Goal: Book appointment/travel/reservation

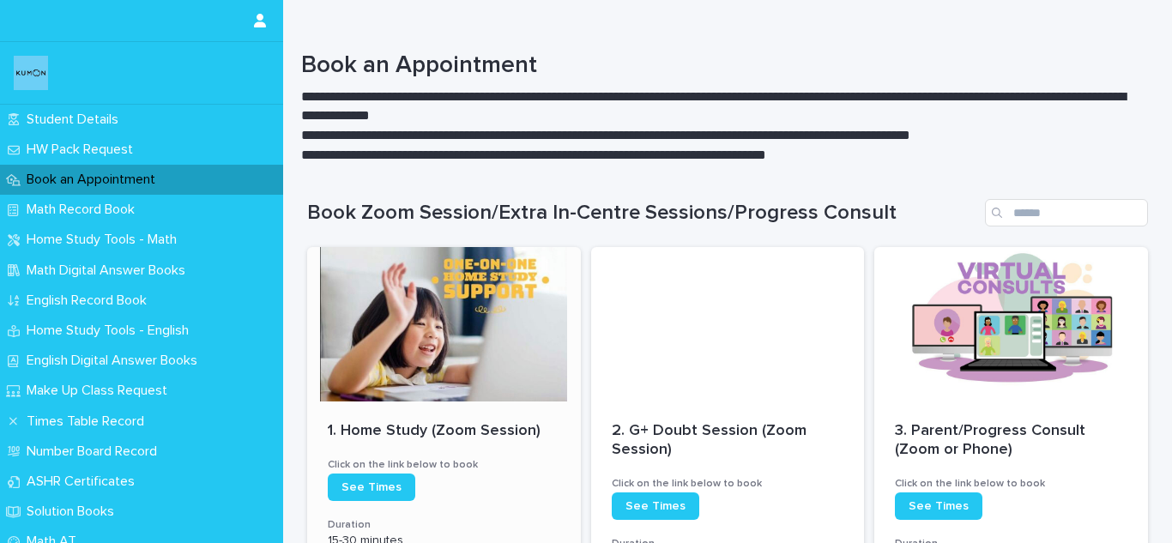
scroll to position [170, 0]
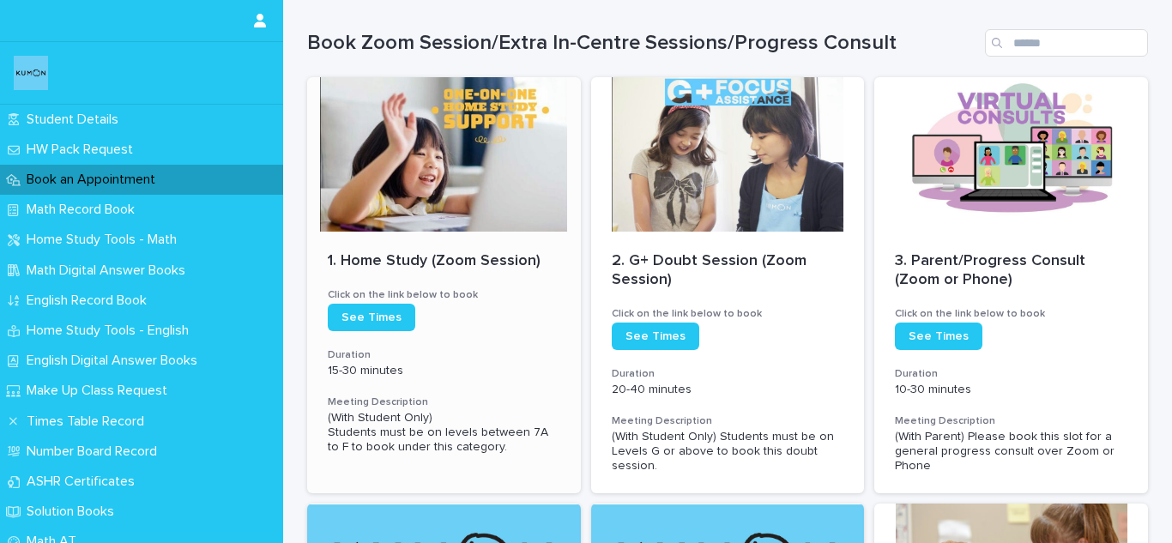
click at [407, 193] on div at bounding box center [444, 154] width 274 height 154
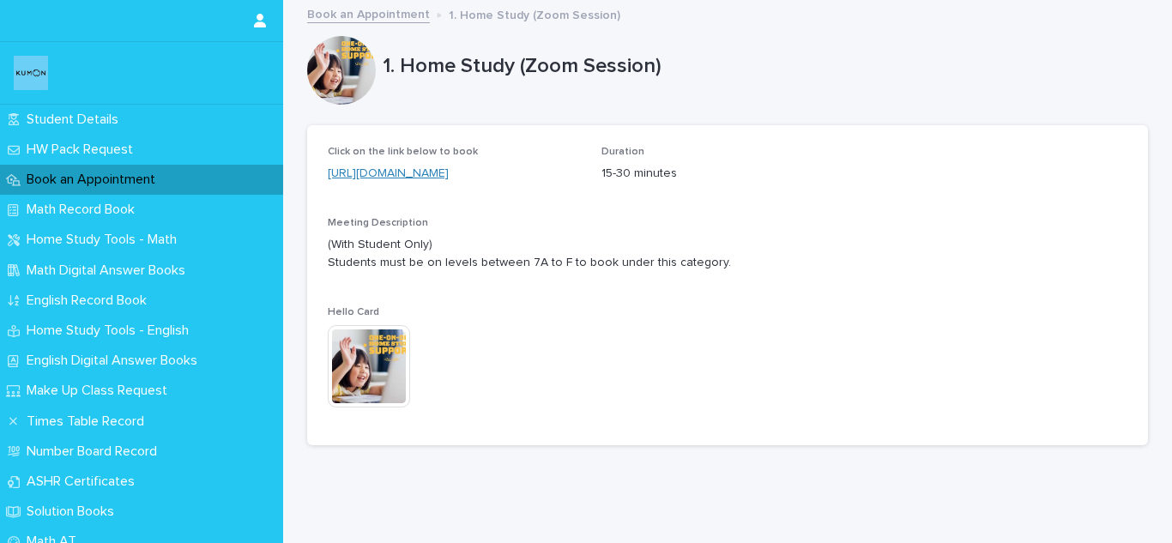
click at [433, 172] on link "https://KTCS.as.me/home-study-zoom" at bounding box center [388, 173] width 121 height 12
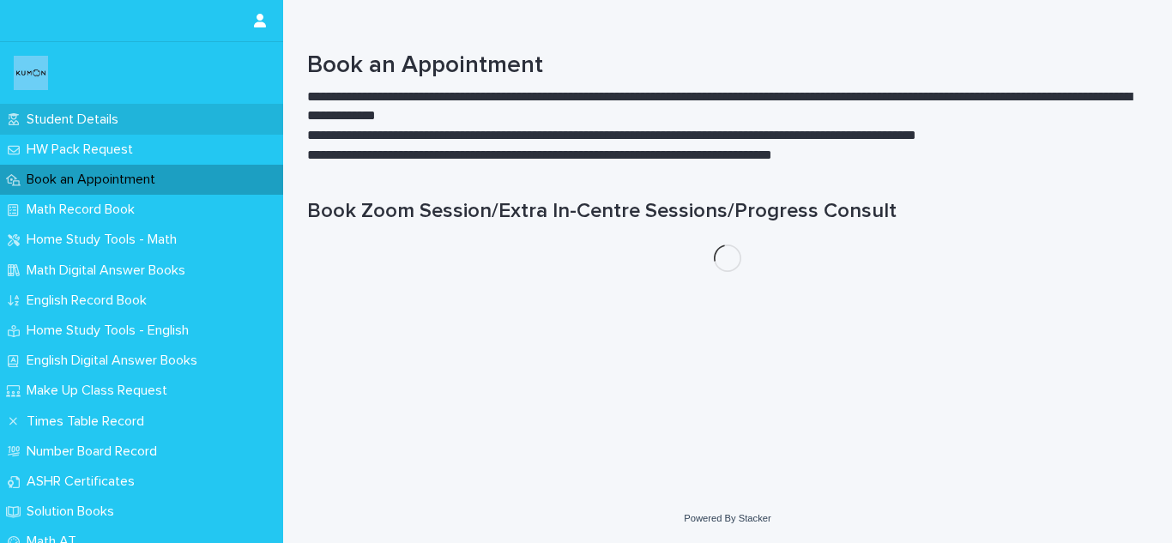
click at [114, 113] on p "Student Details" at bounding box center [76, 120] width 112 height 16
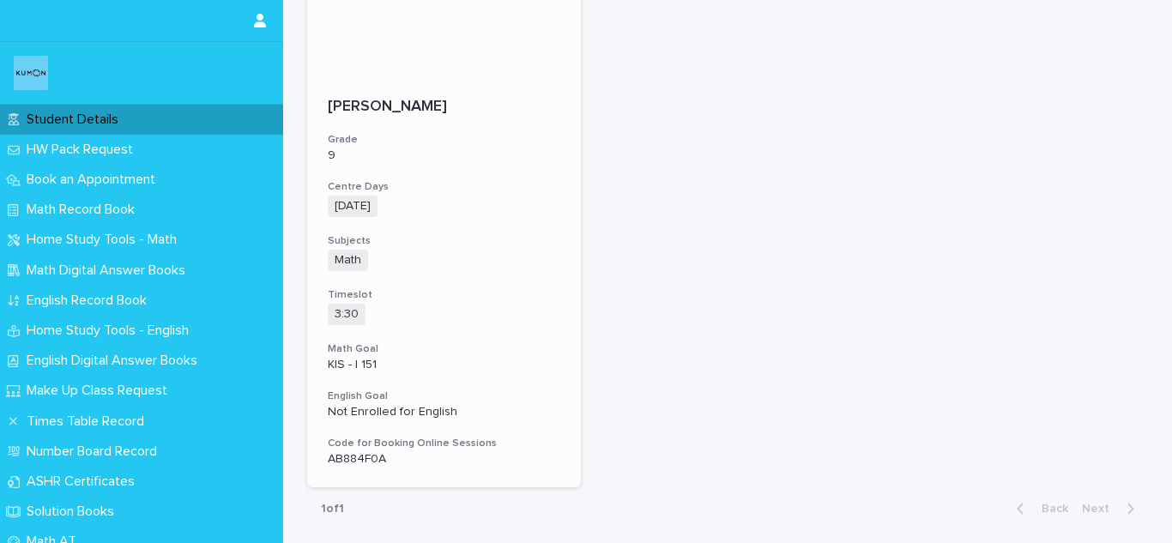
scroll to position [362, 0]
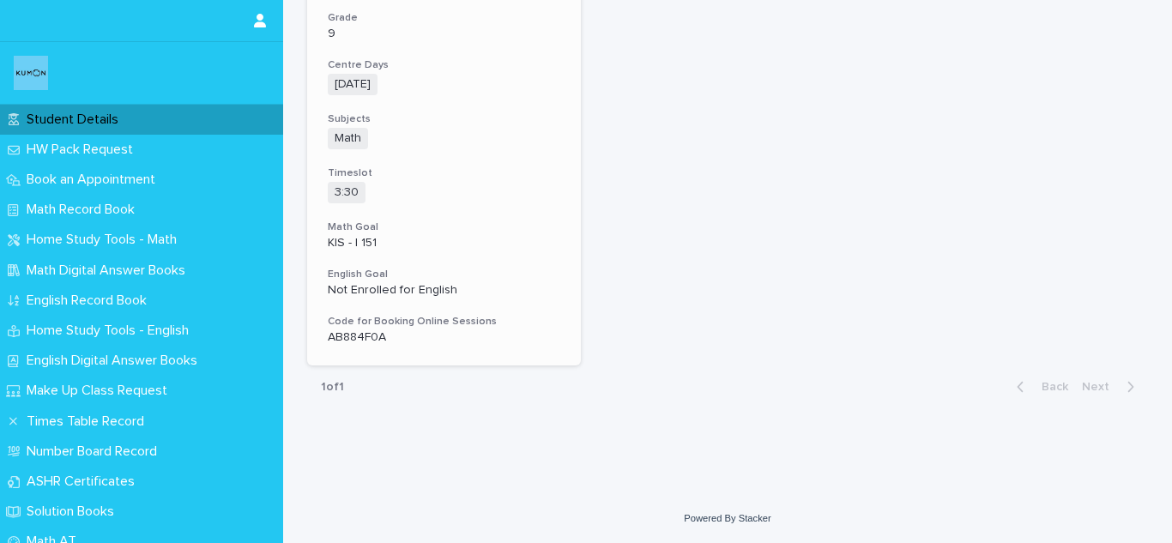
click at [355, 339] on p "AB884F0A" at bounding box center [444, 337] width 232 height 15
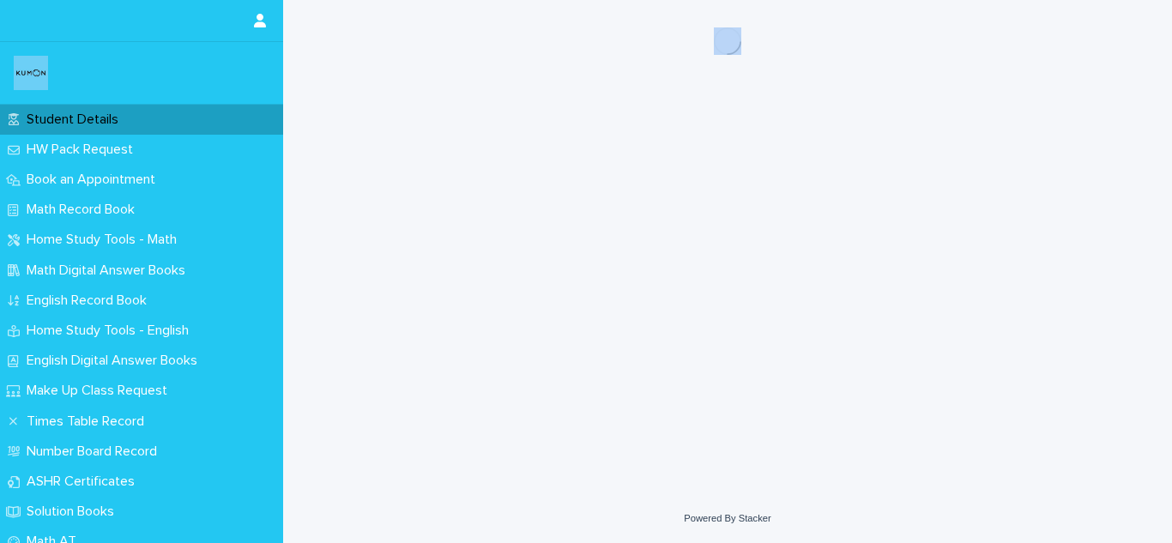
click at [355, 339] on div "Loading... Saving… Loading... Saving…" at bounding box center [728, 225] width 858 height 451
click at [409, 329] on div "Loading... Saving… Loading... Saving…" at bounding box center [728, 225] width 858 height 451
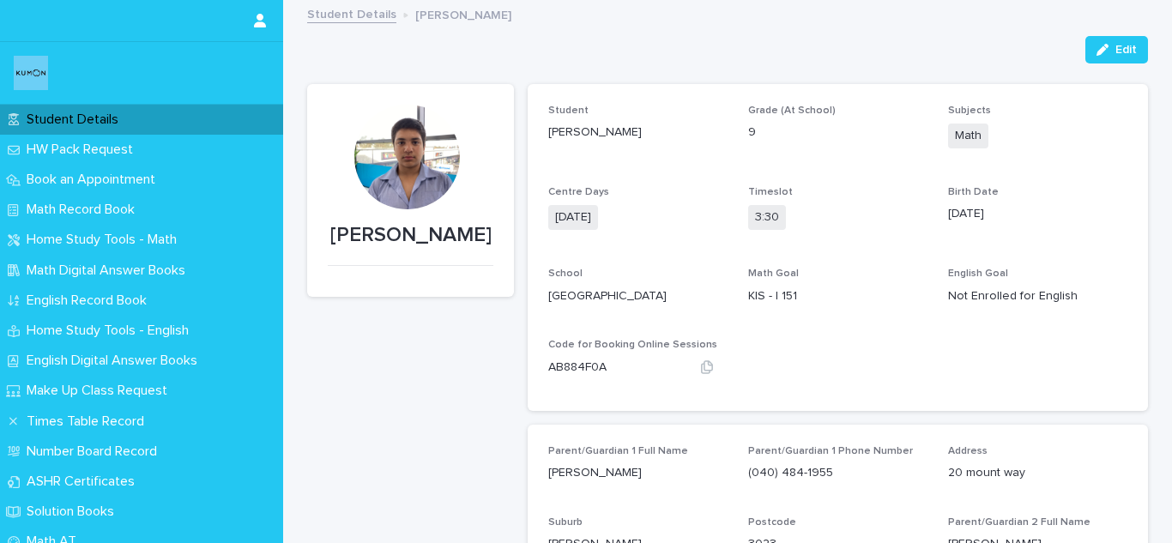
click at [557, 377] on div "Code for Booking Online Sessions AB884F0A" at bounding box center [637, 364] width 179 height 51
click at [565, 361] on p "AB884F0A" at bounding box center [577, 368] width 58 height 18
copy p "AB884F0A"
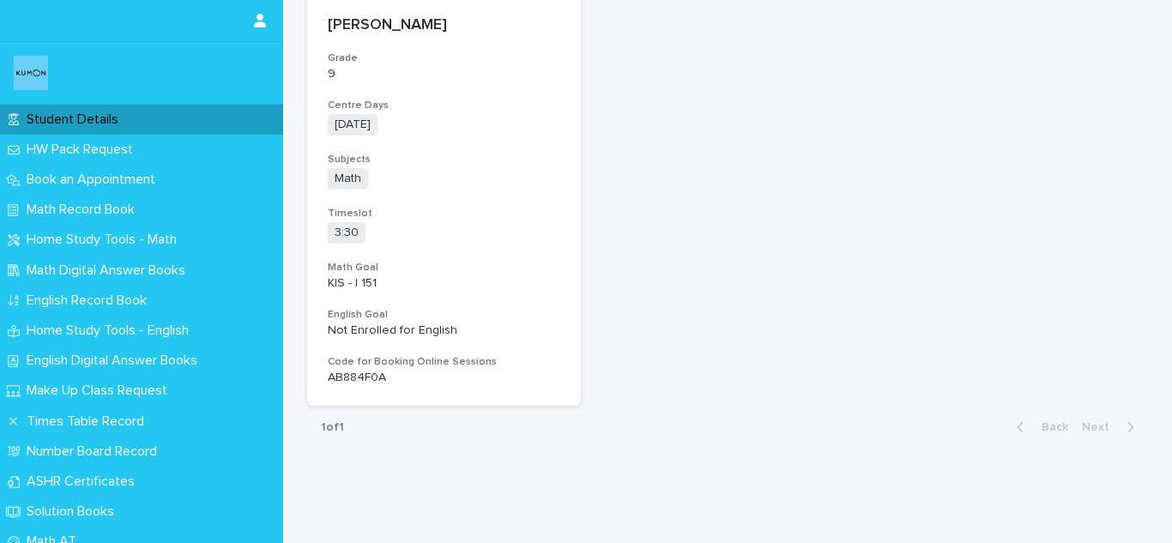
scroll to position [323, 0]
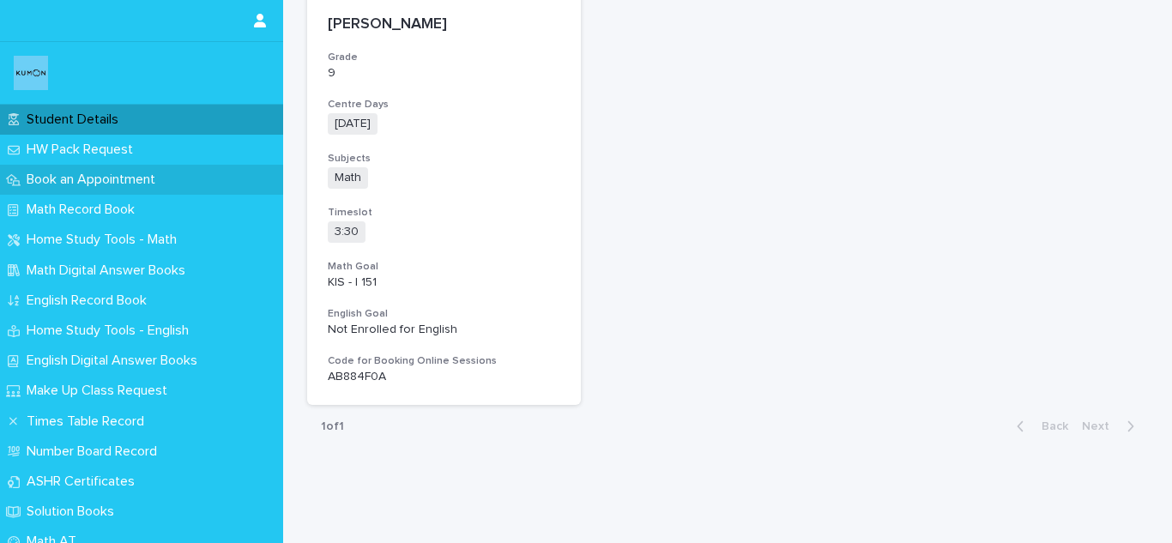
click at [191, 194] on div "Book an Appointment" at bounding box center [141, 180] width 283 height 30
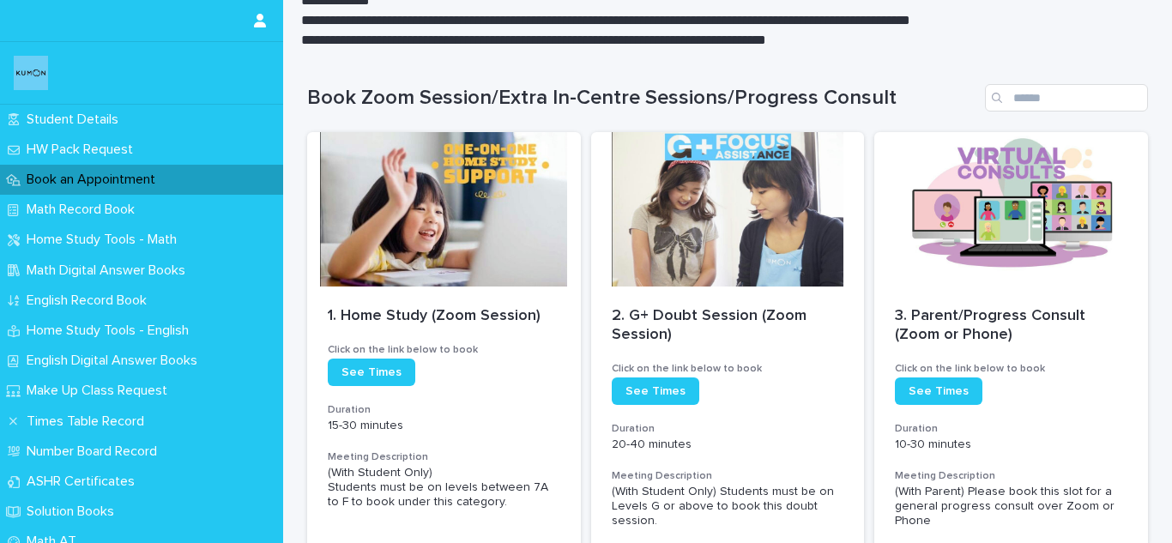
scroll to position [116, 0]
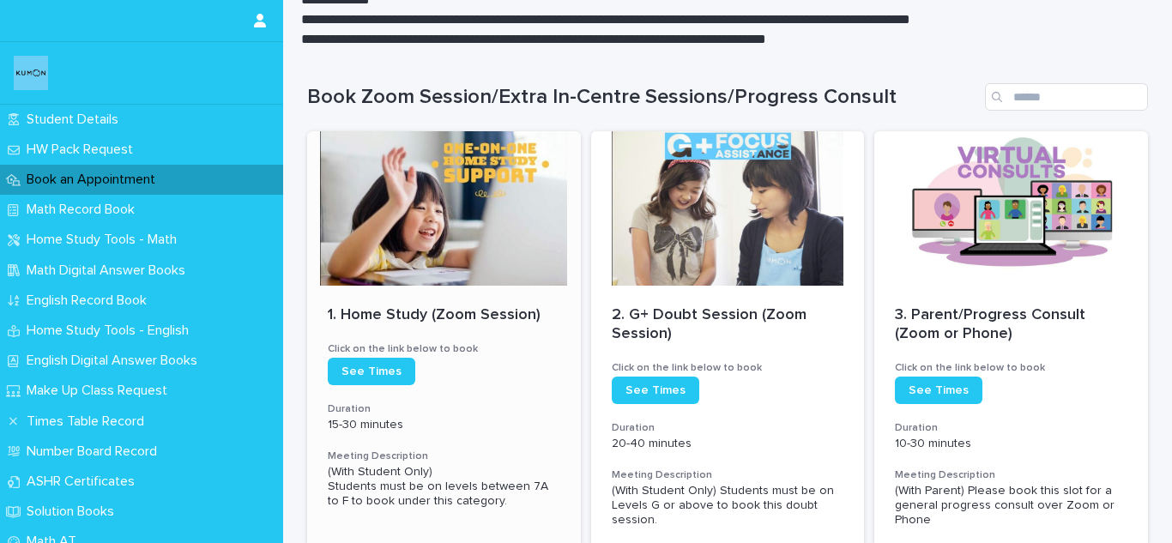
click at [472, 170] on div at bounding box center [444, 208] width 274 height 154
